Goal: Find specific page/section: Find specific page/section

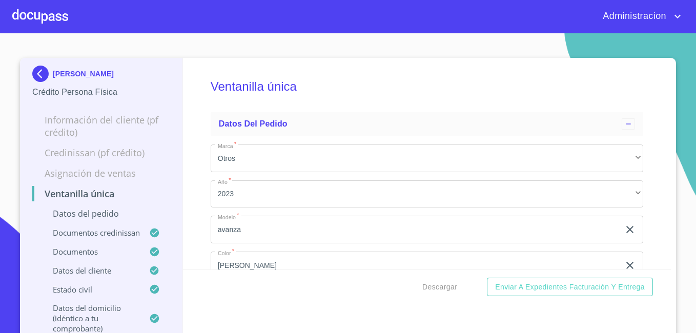
click at [40, 70] on img at bounding box center [42, 74] width 21 height 16
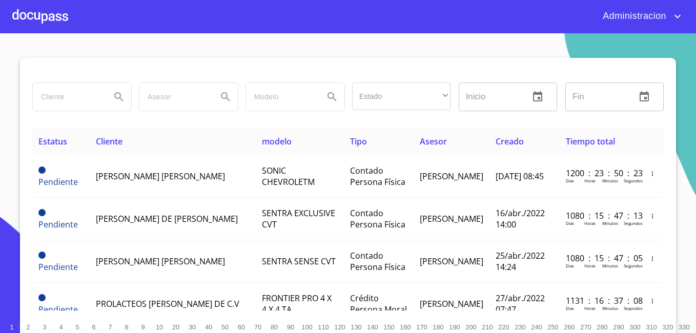
click at [91, 87] on input "search" at bounding box center [68, 97] width 70 height 28
type input "PF CREATIVO"
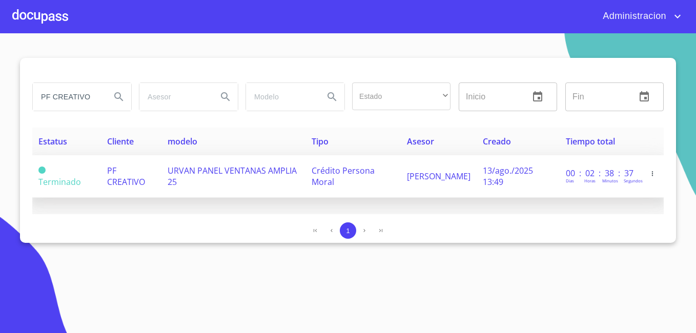
click at [128, 183] on span "PF CREATIVO" at bounding box center [126, 176] width 38 height 23
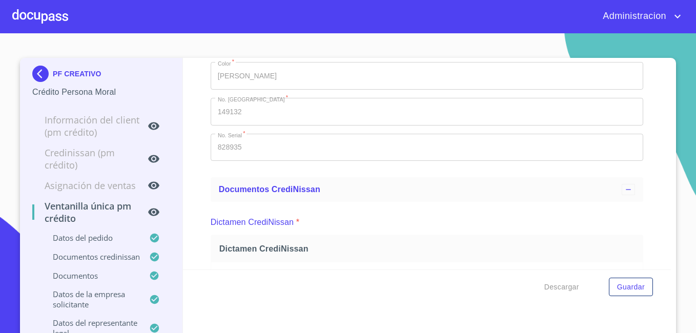
scroll to position [32, 0]
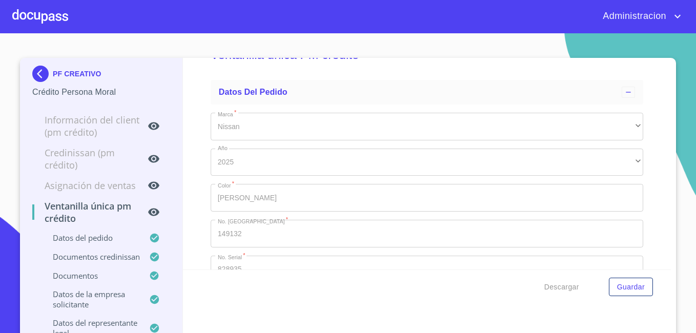
click at [39, 80] on img at bounding box center [42, 74] width 21 height 16
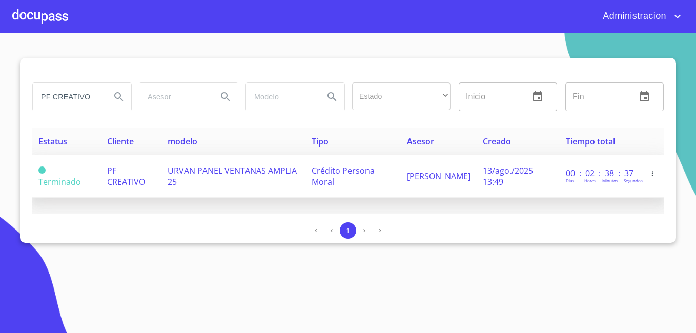
click at [210, 184] on td "URVAN PANEL VENTANAS AMPLIA 25" at bounding box center [233, 176] width 144 height 43
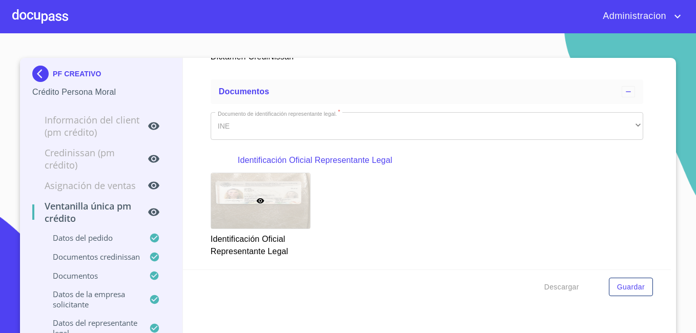
scroll to position [410, 0]
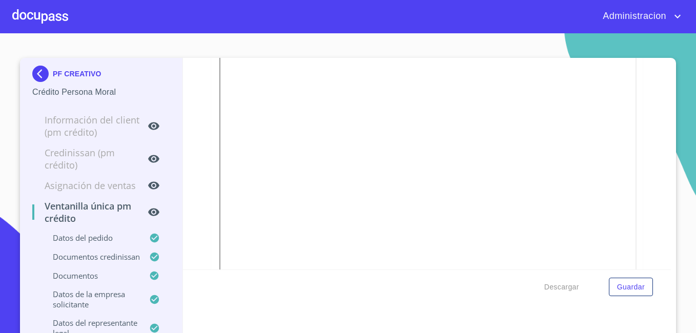
click at [568, 291] on span "Descargar" at bounding box center [561, 287] width 35 height 13
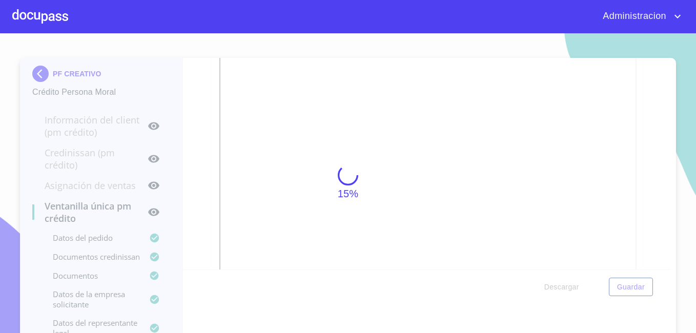
click at [568, 291] on div "15%" at bounding box center [348, 183] width 696 height 300
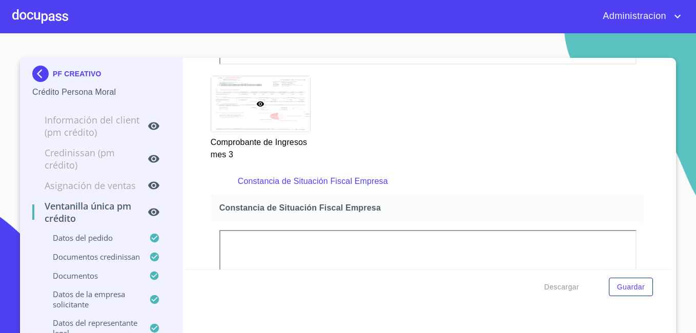
scroll to position [2409, 0]
click at [33, 85] on div "PF CREATIVO" at bounding box center [101, 76] width 138 height 21
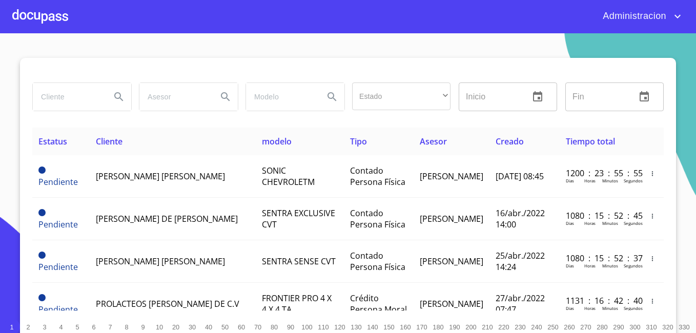
click at [54, 95] on input "search" at bounding box center [68, 97] width 70 height 28
type input "PF CREATIVO"
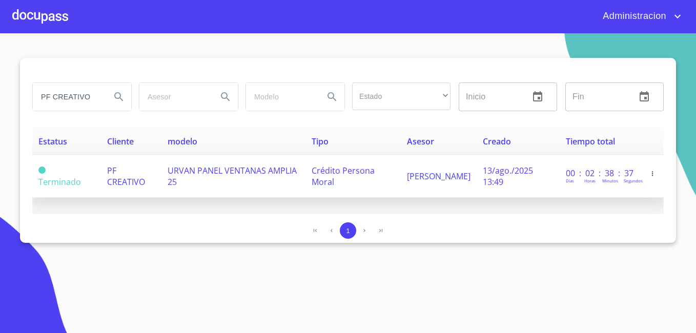
click at [179, 182] on td "URVAN PANEL VENTANAS AMPLIA 25" at bounding box center [233, 176] width 144 height 43
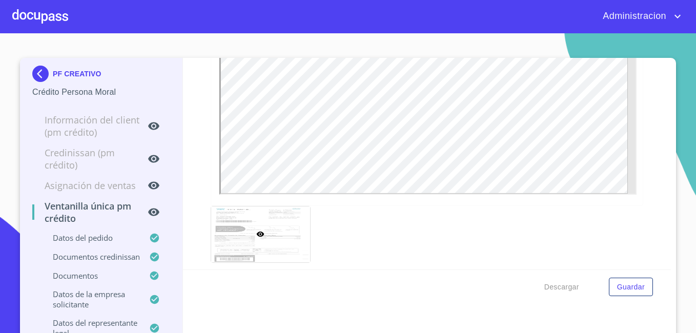
scroll to position [923, 0]
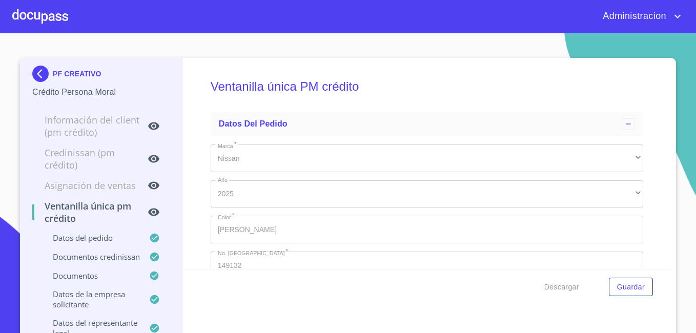
scroll to position [923, 0]
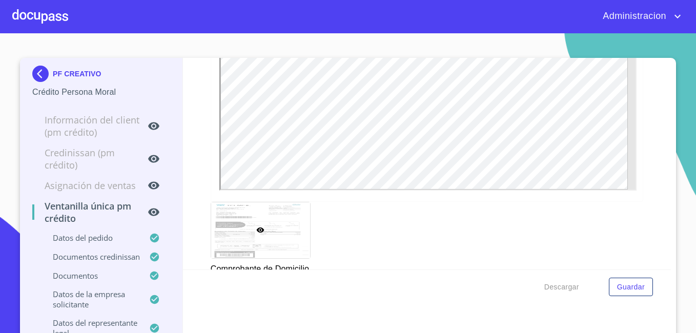
click at [42, 73] on img at bounding box center [42, 74] width 21 height 16
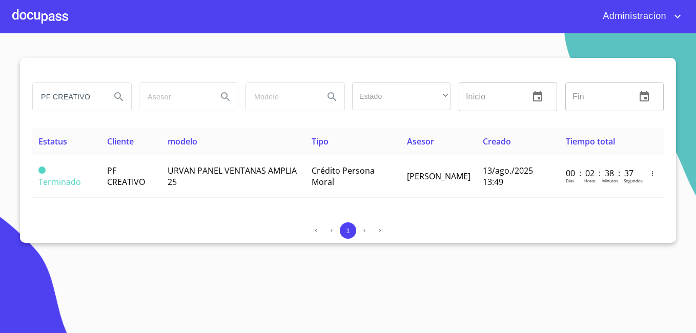
click at [80, 90] on input "PF CREATIVO" at bounding box center [68, 97] width 70 height 28
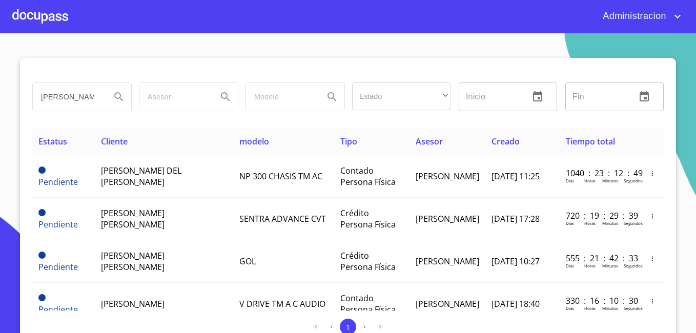
type input "valeria ake"
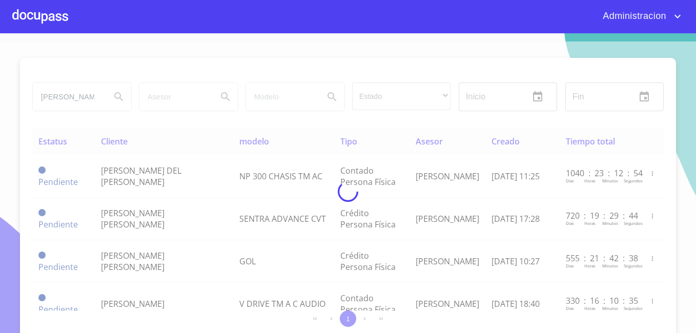
drag, startPoint x: 109, startPoint y: 122, endPoint x: 148, endPoint y: 59, distance: 74.1
click at [148, 59] on div at bounding box center [348, 192] width 696 height 300
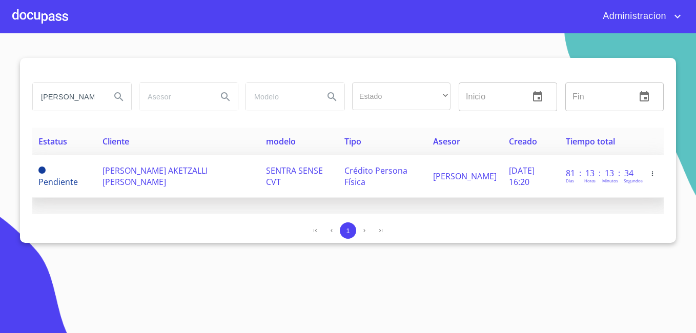
click at [162, 182] on td "VALERIA AKETZALLI LOPEZ RETANA" at bounding box center [177, 176] width 163 height 43
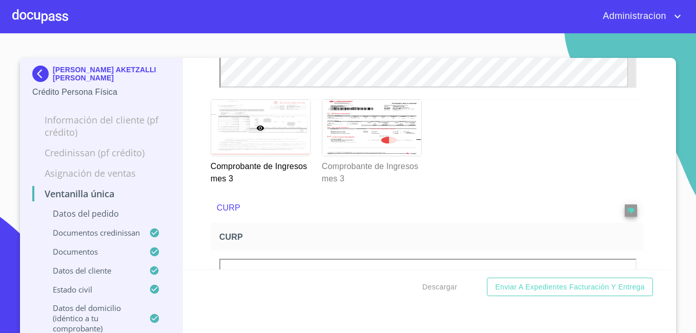
scroll to position [2665, 0]
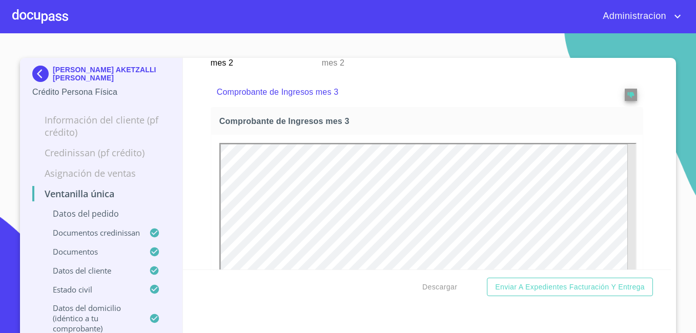
click at [340, 40] on div at bounding box center [371, 12] width 99 height 56
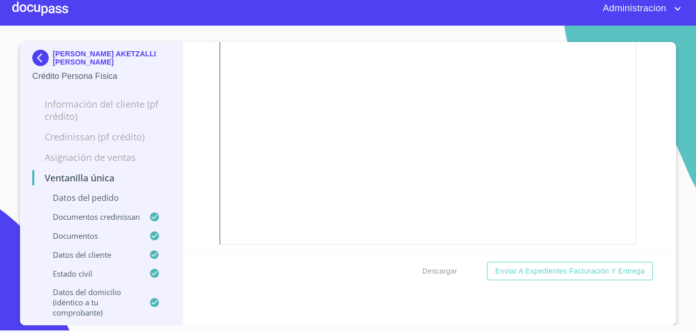
scroll to position [3394, 0]
